Goal: Transaction & Acquisition: Purchase product/service

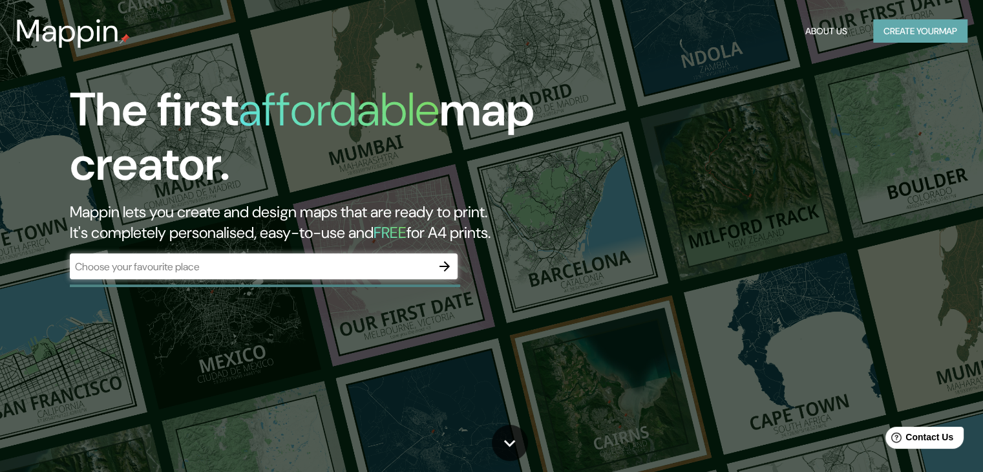
click at [957, 30] on button "Create your map" at bounding box center [920, 31] width 94 height 24
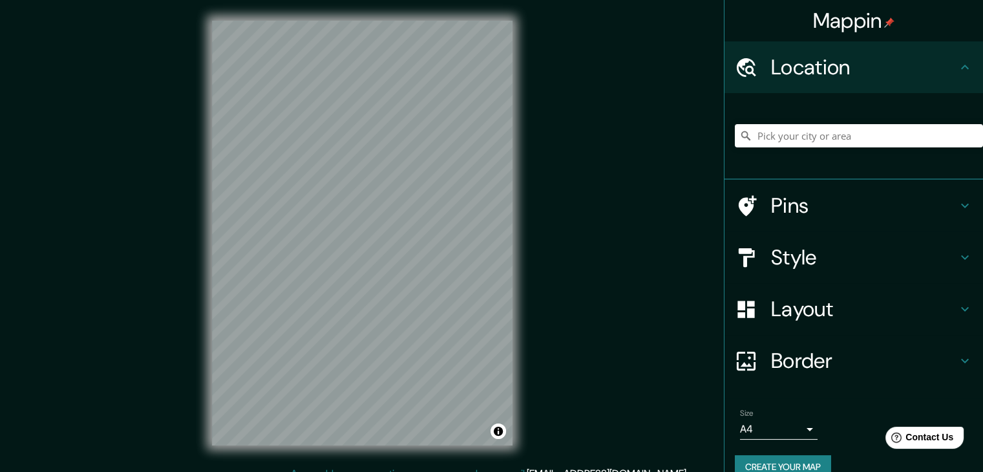
click at [556, 244] on div "Mappin Location Pins Style Layout Border Choose a border. Hint : you can make l…" at bounding box center [491, 243] width 983 height 487
click at [602, 262] on div "Mappin Location Pins Style Layout Border Choose a border. Hint : you can make l…" at bounding box center [491, 243] width 983 height 487
click at [189, 175] on div "Mappin Location Pins Style Layout Border Choose a border. Hint : you can make l…" at bounding box center [491, 243] width 983 height 487
click at [519, 83] on div "© Mapbox © OpenStreetMap Improve this map" at bounding box center [362, 233] width 342 height 466
click at [680, 130] on div "Mappin Location Pins Style Layout Border Choose a border. Hint : you can make l…" at bounding box center [491, 243] width 983 height 487
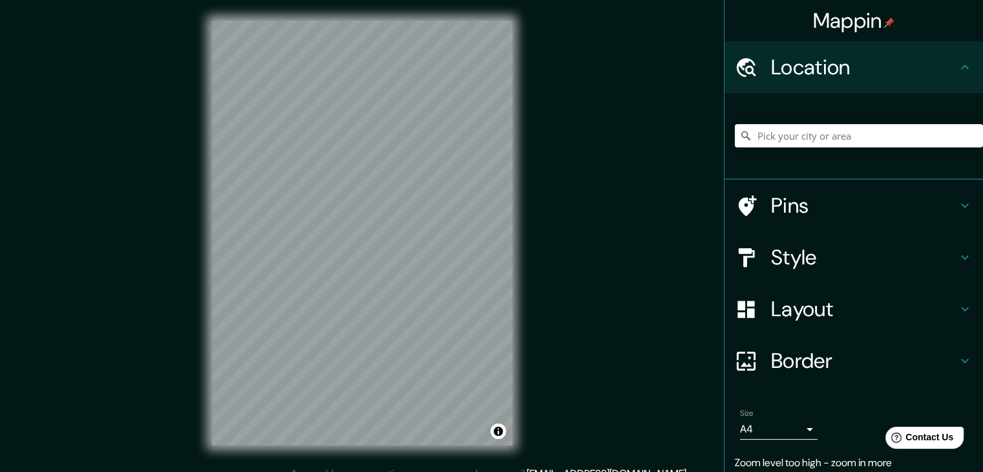
click at [528, 286] on div "© Mapbox © OpenStreetMap Improve this map" at bounding box center [362, 233] width 342 height 466
click at [793, 267] on h4 "Style" at bounding box center [864, 257] width 186 height 26
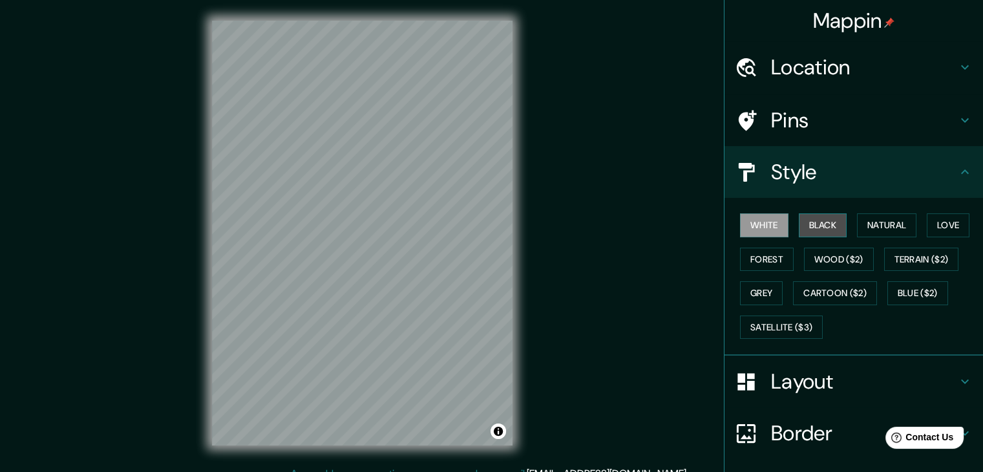
click at [822, 228] on button "Black" at bounding box center [823, 225] width 48 height 24
click at [826, 225] on button "Black" at bounding box center [823, 225] width 48 height 24
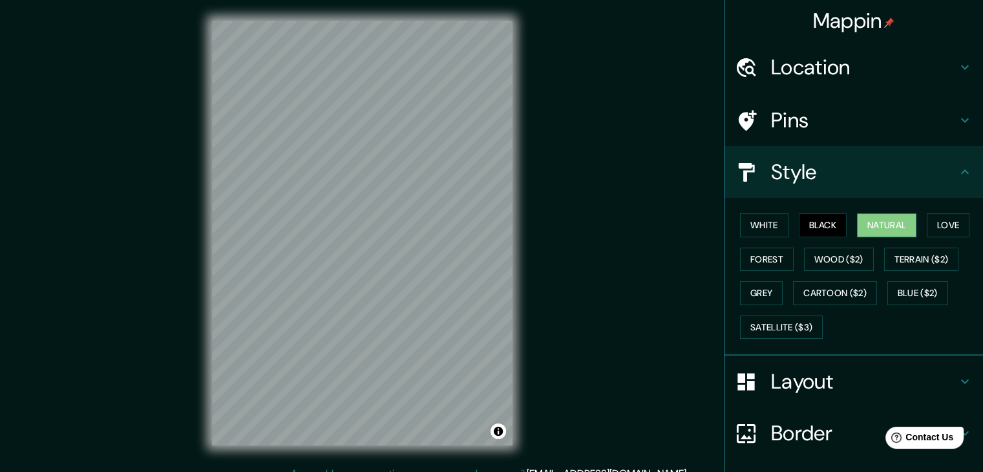
click at [864, 225] on button "Natural" at bounding box center [886, 225] width 59 height 24
click at [948, 222] on button "Love" at bounding box center [947, 225] width 43 height 24
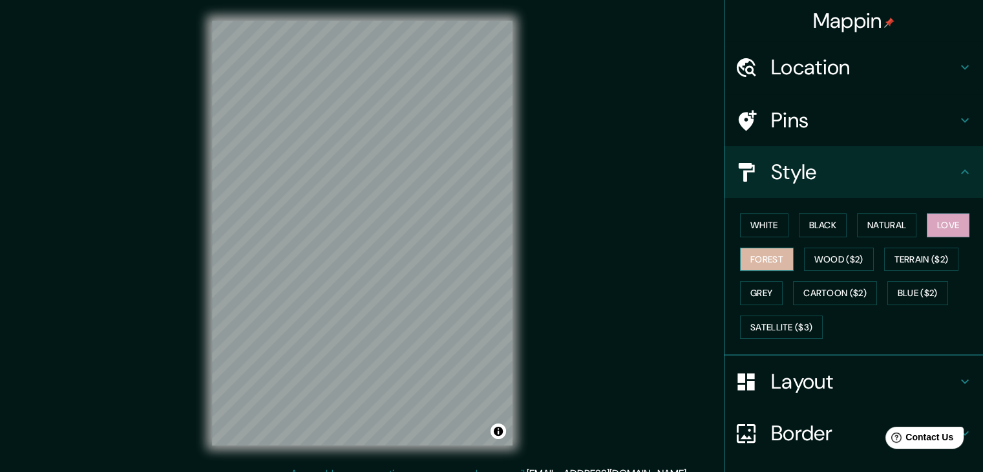
click at [764, 255] on button "Forest" at bounding box center [767, 259] width 54 height 24
click at [760, 285] on button "Grey" at bounding box center [761, 293] width 43 height 24
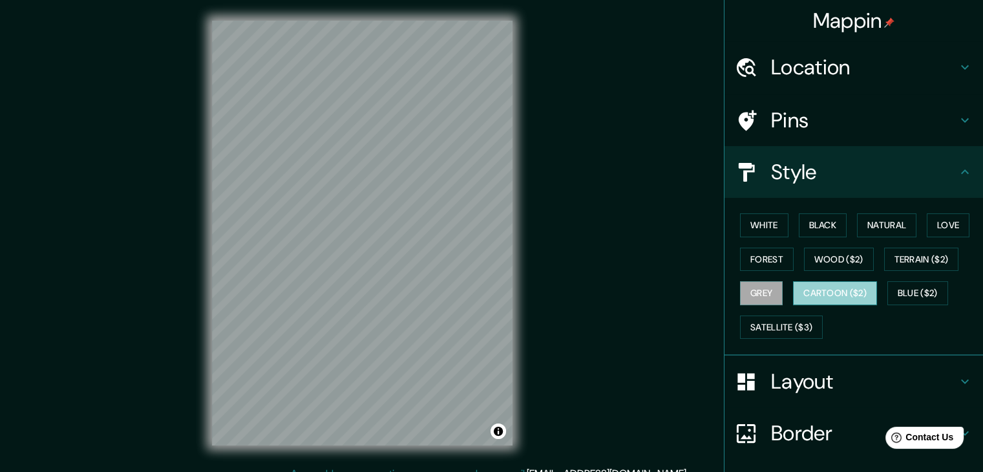
click at [812, 283] on button "Cartoon ($2)" at bounding box center [835, 293] width 84 height 24
click at [921, 288] on button "Blue ($2)" at bounding box center [917, 293] width 61 height 24
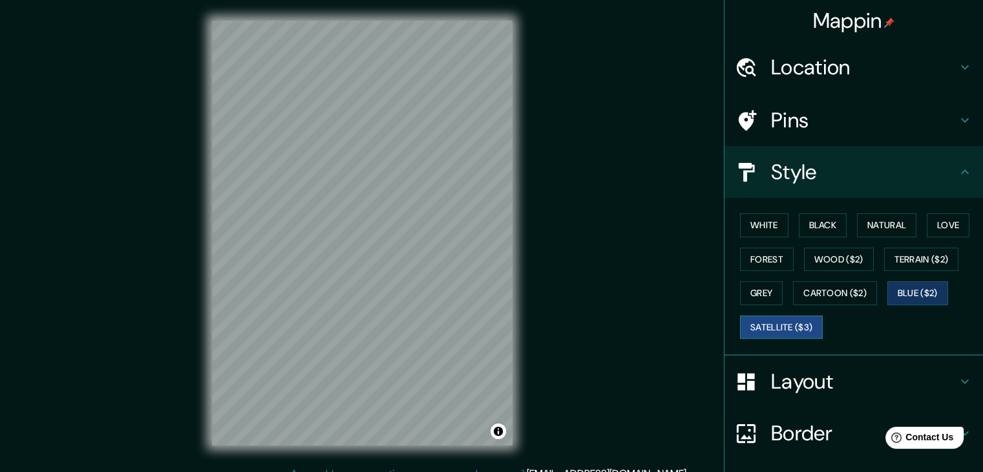
click at [786, 322] on button "Satellite ($3)" at bounding box center [781, 327] width 83 height 24
click at [756, 293] on button "Grey" at bounding box center [761, 293] width 43 height 24
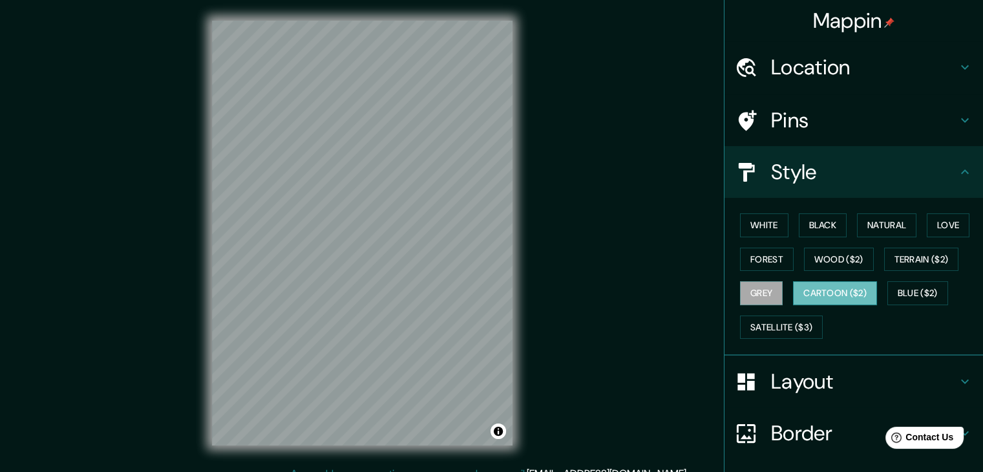
click at [814, 282] on button "Cartoon ($2)" at bounding box center [835, 293] width 84 height 24
click at [804, 267] on button "Wood ($2)" at bounding box center [839, 259] width 70 height 24
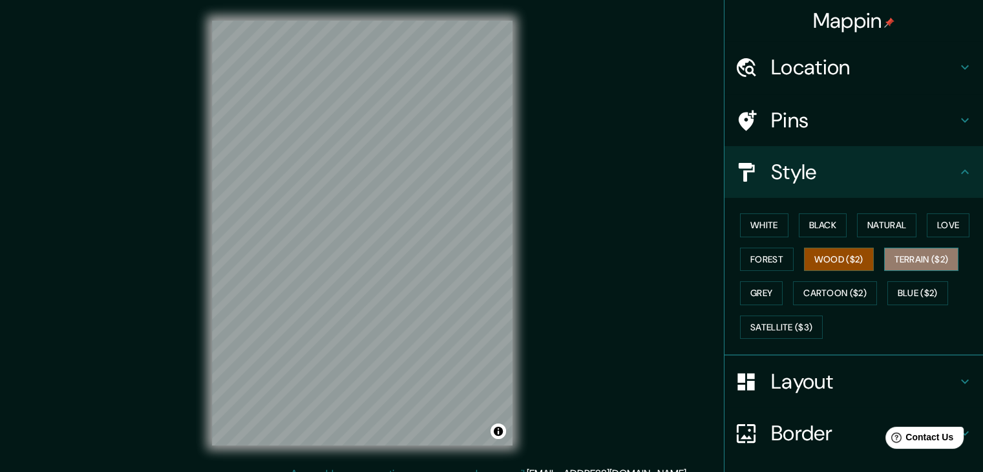
click at [888, 256] on button "Terrain ($2)" at bounding box center [921, 259] width 75 height 24
click at [849, 262] on button "Wood ($2)" at bounding box center [839, 259] width 70 height 24
